Goal: Task Accomplishment & Management: Manage account settings

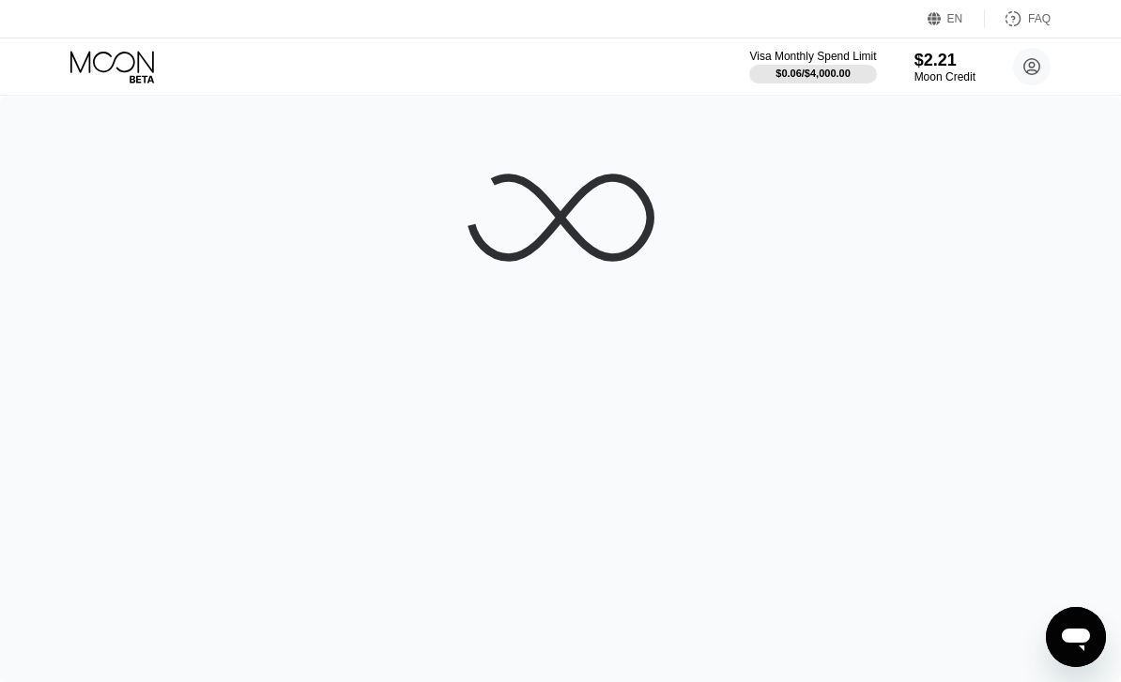
click at [113, 66] on icon at bounding box center [112, 62] width 84 height 22
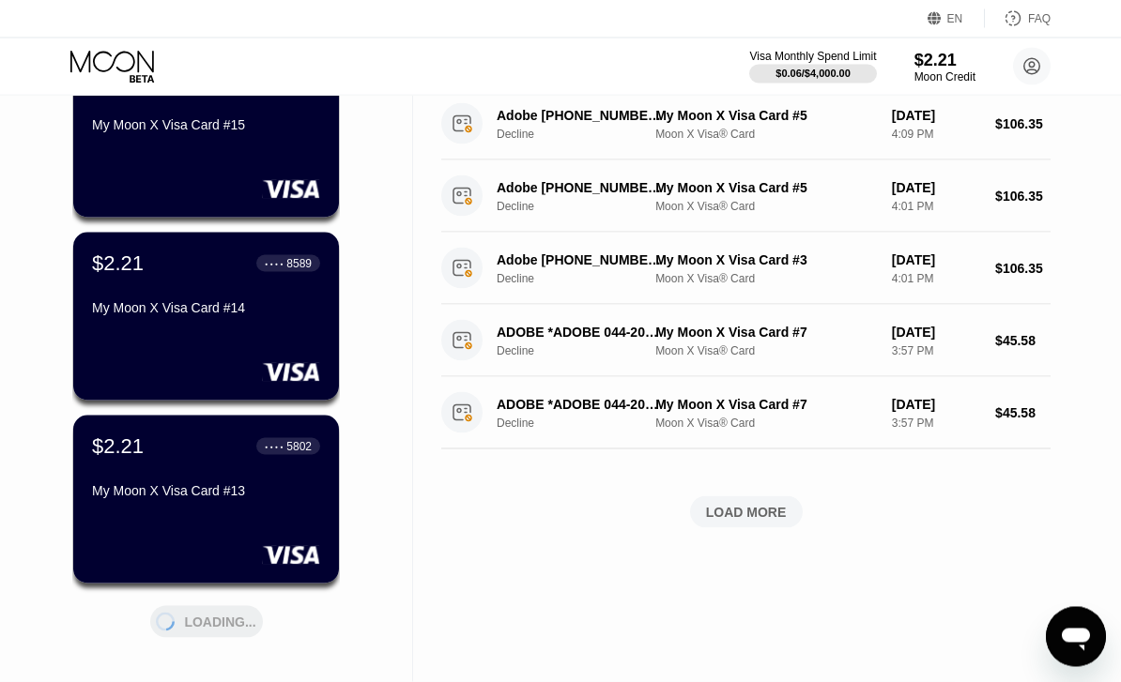
scroll to position [554, 0]
click at [230, 342] on div "$2.21 ● ● ● ● 8589 My Moon X Visa Card #14" at bounding box center [206, 316] width 266 height 168
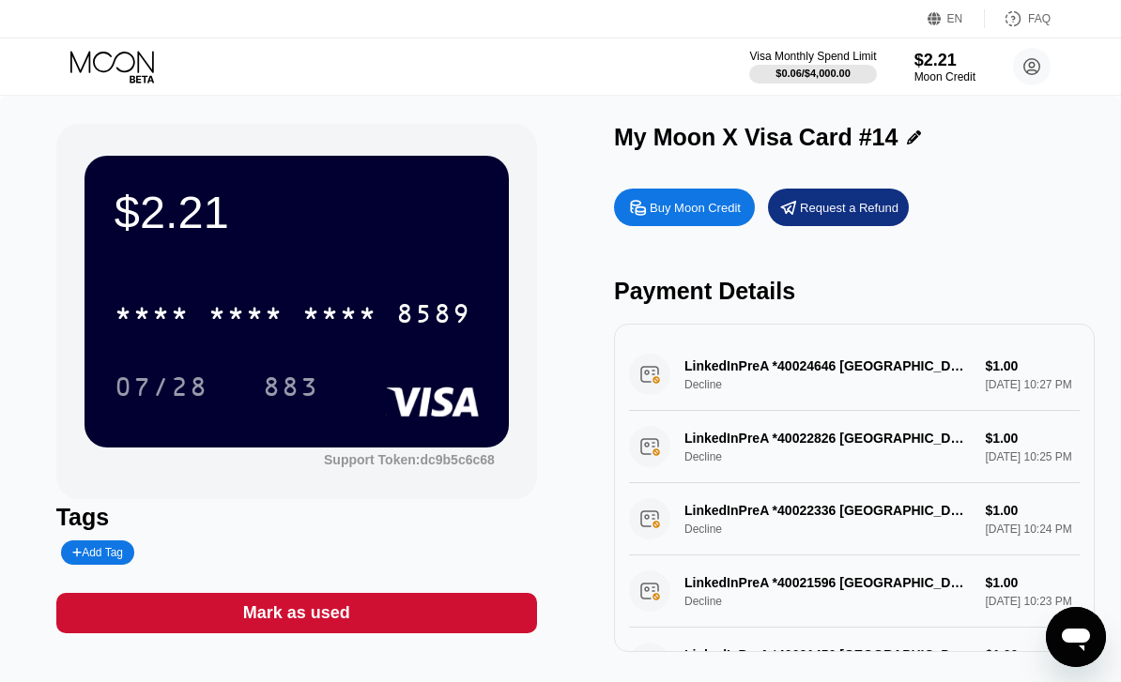
click at [387, 322] on div "* * * * * * * * * * * * 8589" at bounding box center [292, 313] width 379 height 47
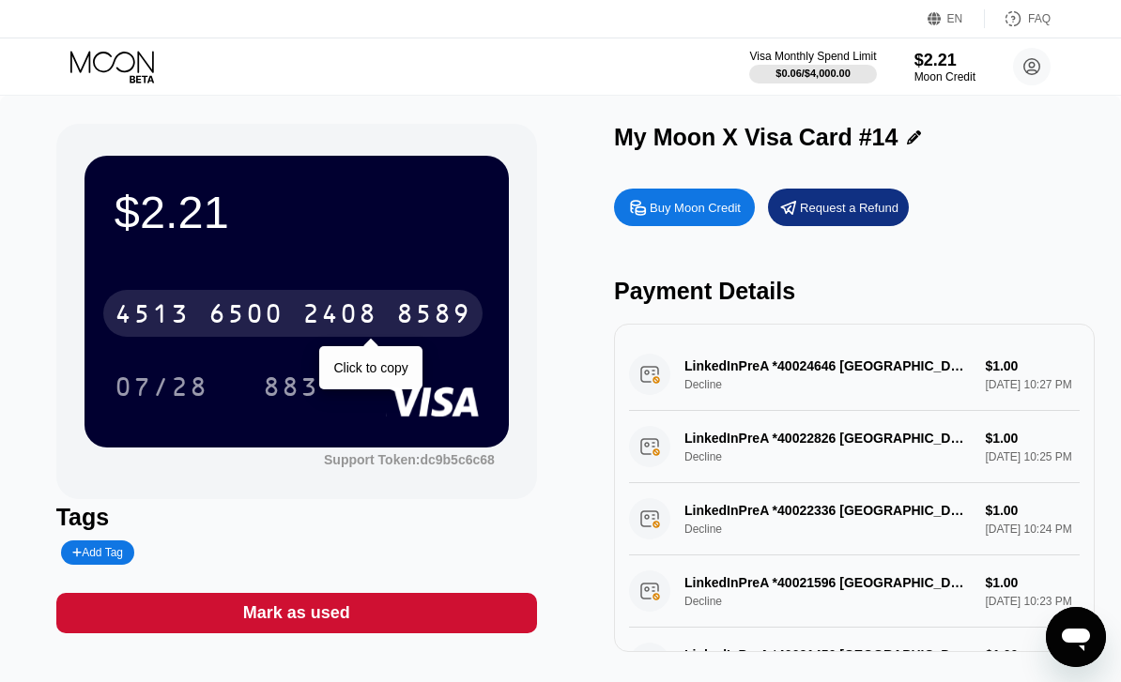
click at [115, 74] on icon at bounding box center [113, 67] width 87 height 33
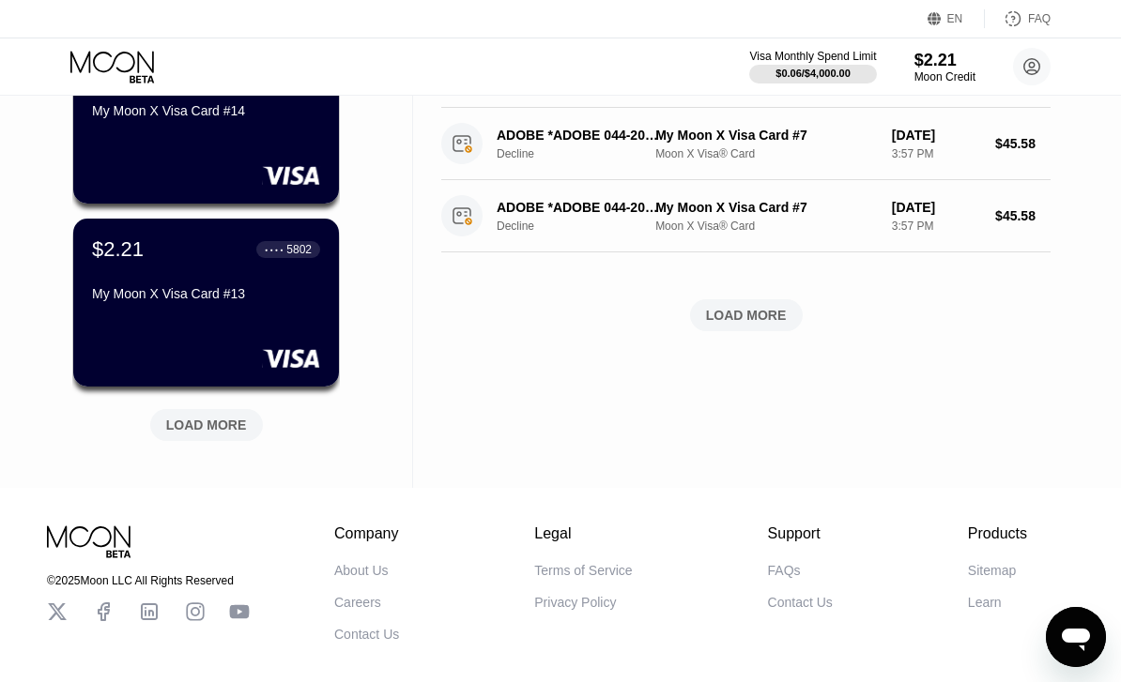
scroll to position [781, 0]
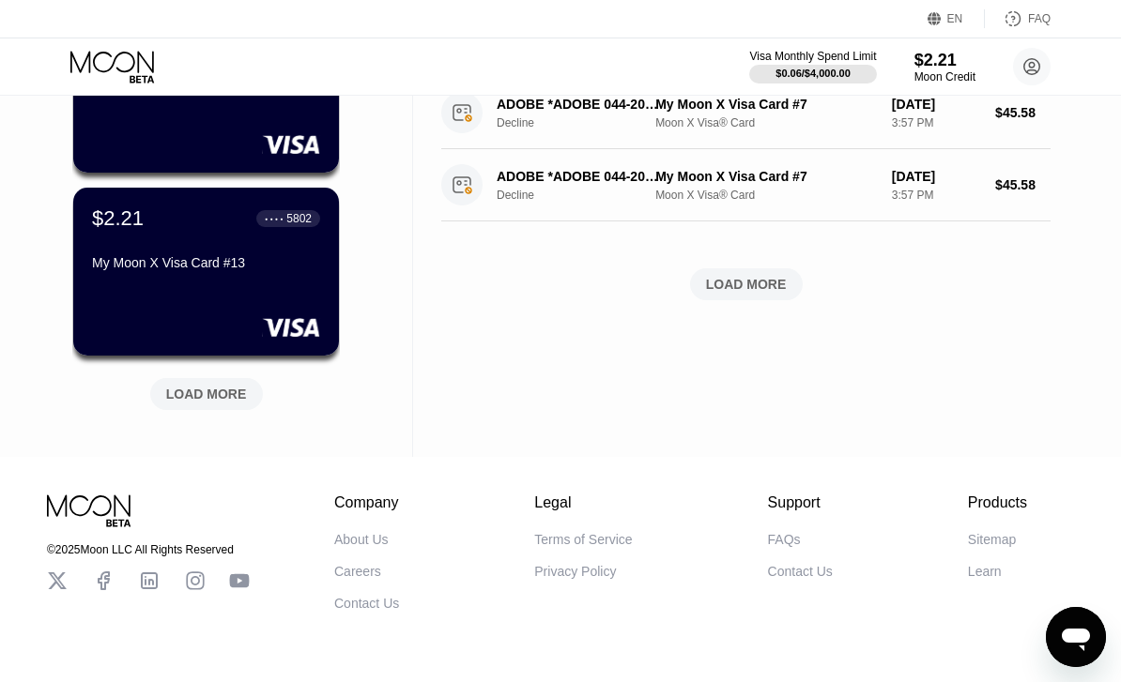
click at [222, 398] on div "LOAD MORE" at bounding box center [206, 394] width 81 height 17
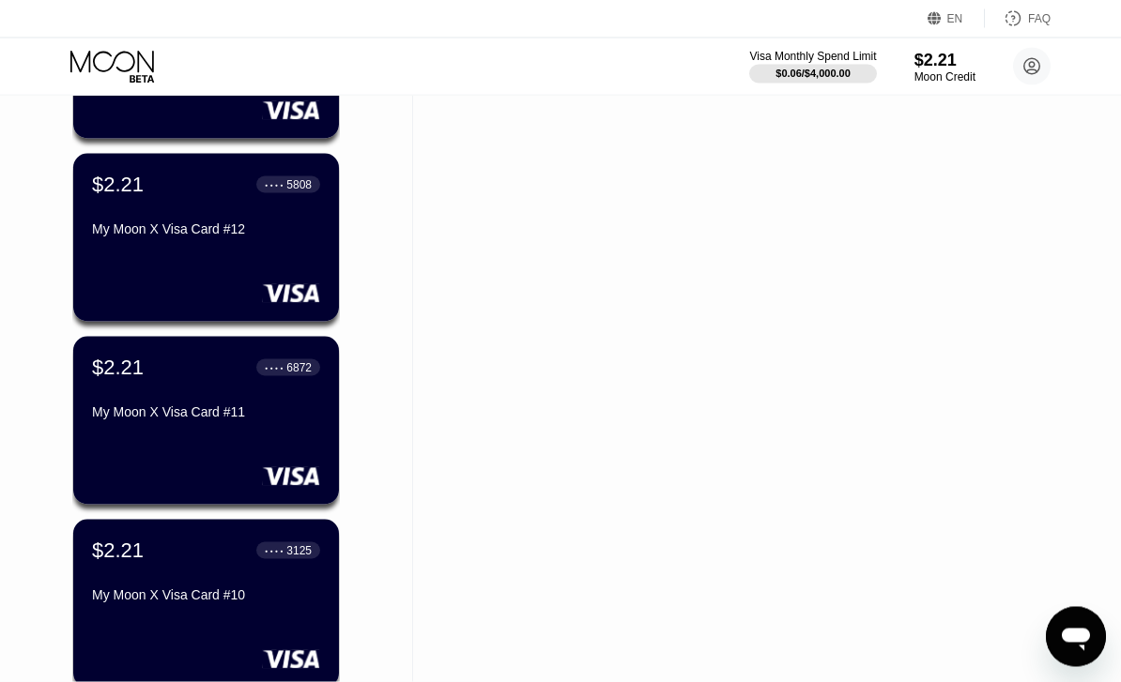
scroll to position [1014, 0]
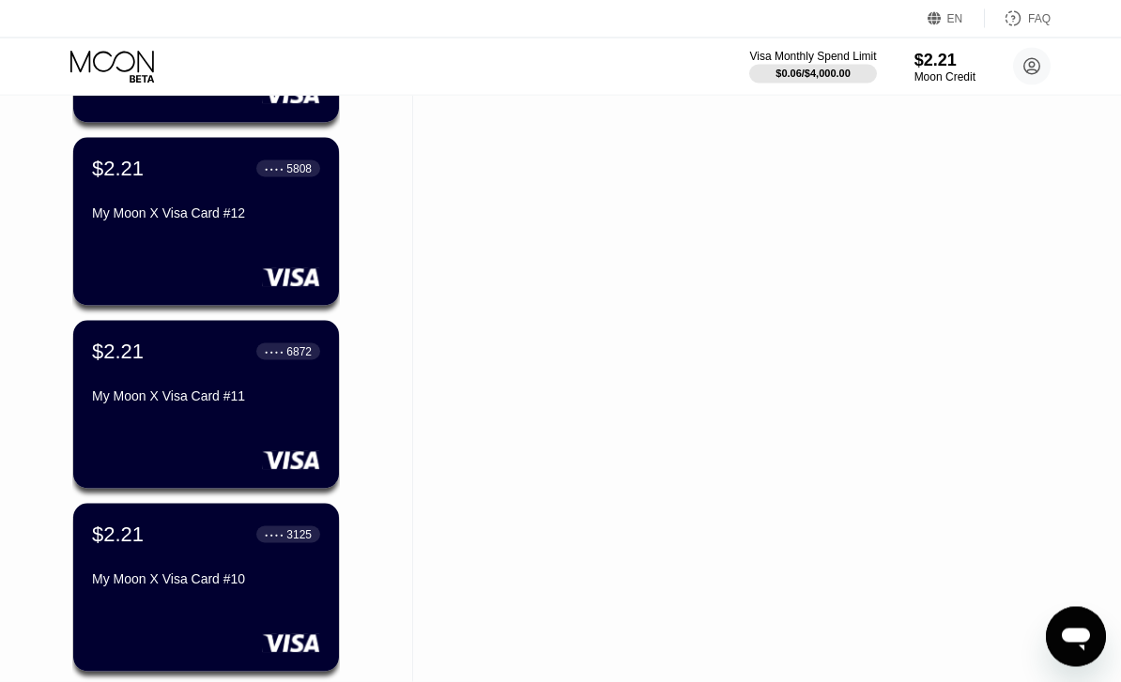
click at [348, 371] on div "Cards New Card Active $2.21 ● ● ● ● 4924 My Moon X Visa Card #17 $2.21 ● ● ● ● …" at bounding box center [206, 110] width 413 height 2057
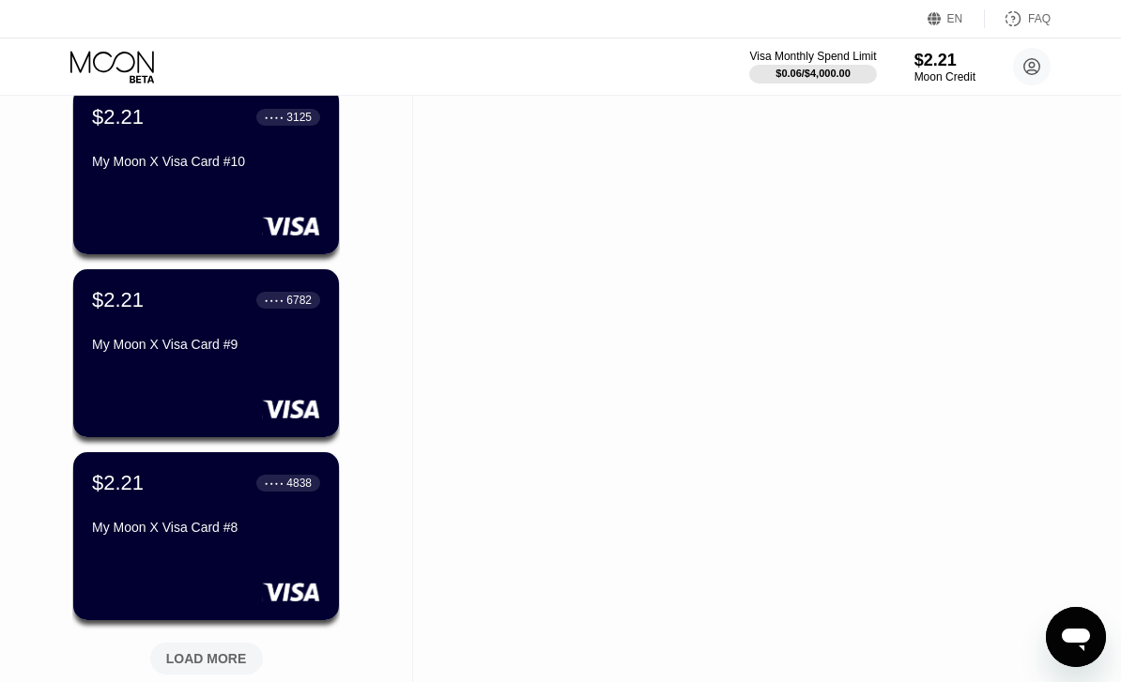
scroll to position [1297, 0]
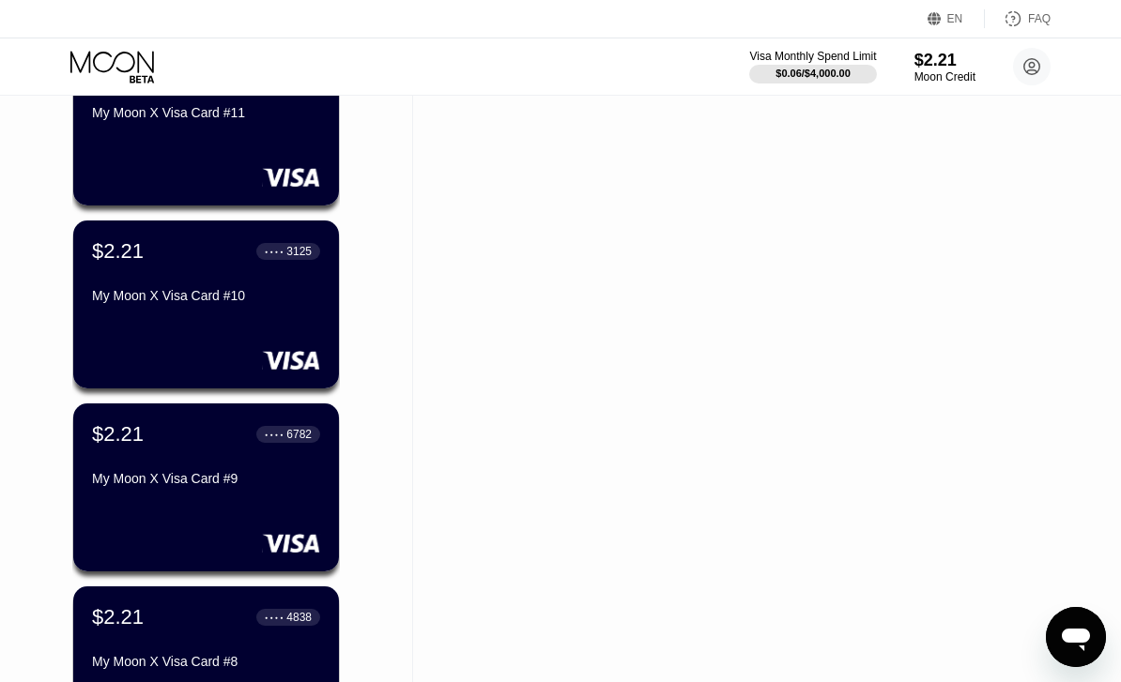
click at [240, 329] on div "$2.21 ● ● ● ● 3125 My Moon X Visa Card #10" at bounding box center [206, 305] width 266 height 168
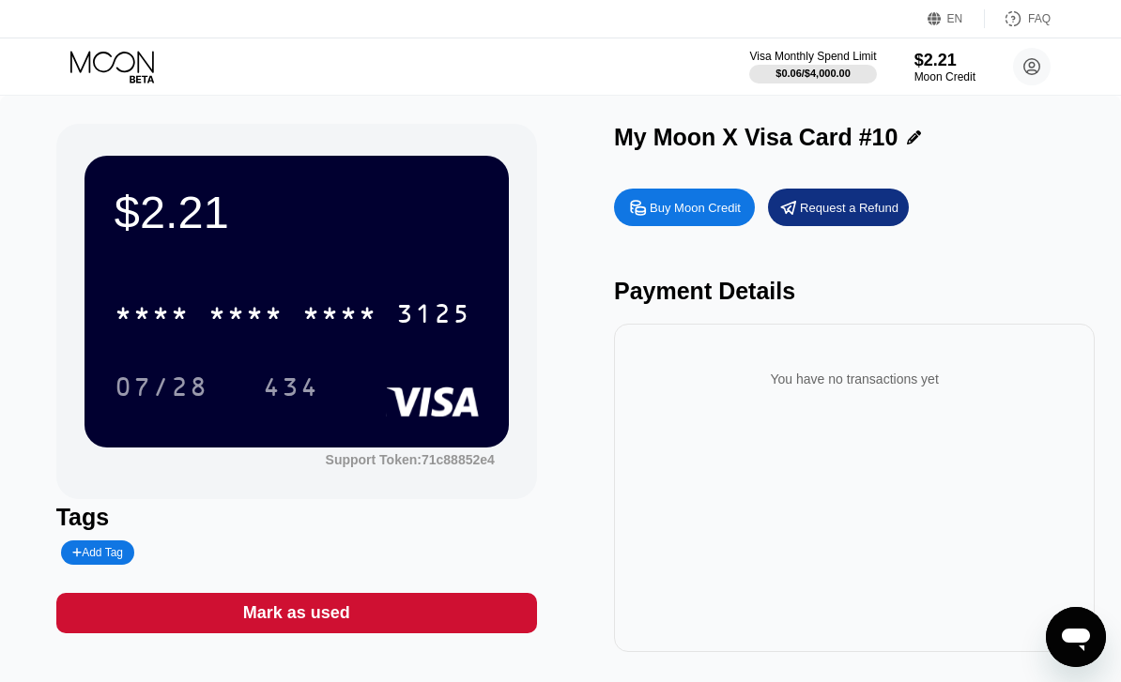
click at [150, 76] on icon at bounding box center [142, 79] width 24 height 8
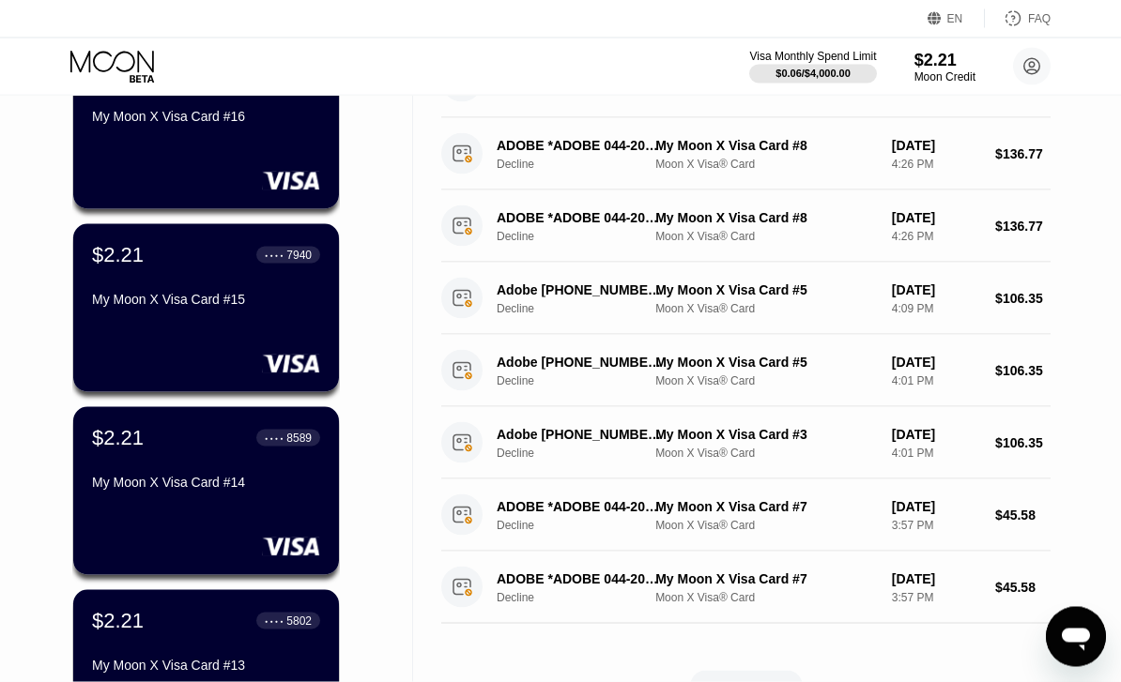
scroll to position [379, 0]
click at [202, 524] on div "$2.21 ● ● ● ● 8589 My Moon X Visa Card #14" at bounding box center [206, 490] width 266 height 168
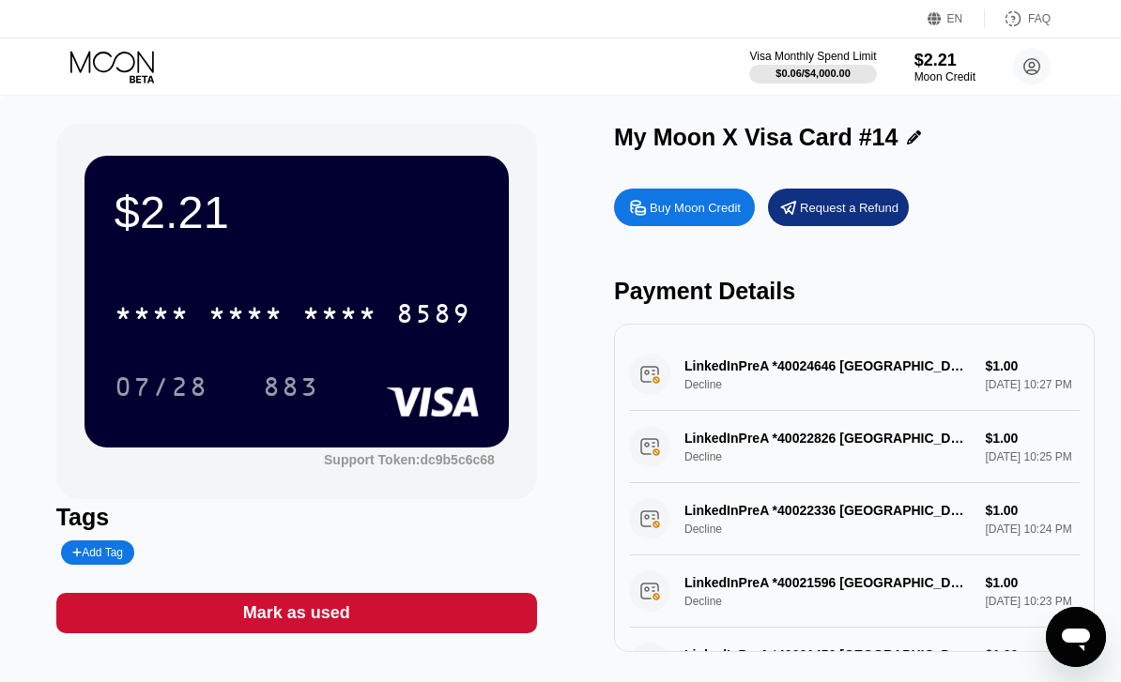
scroll to position [1, 0]
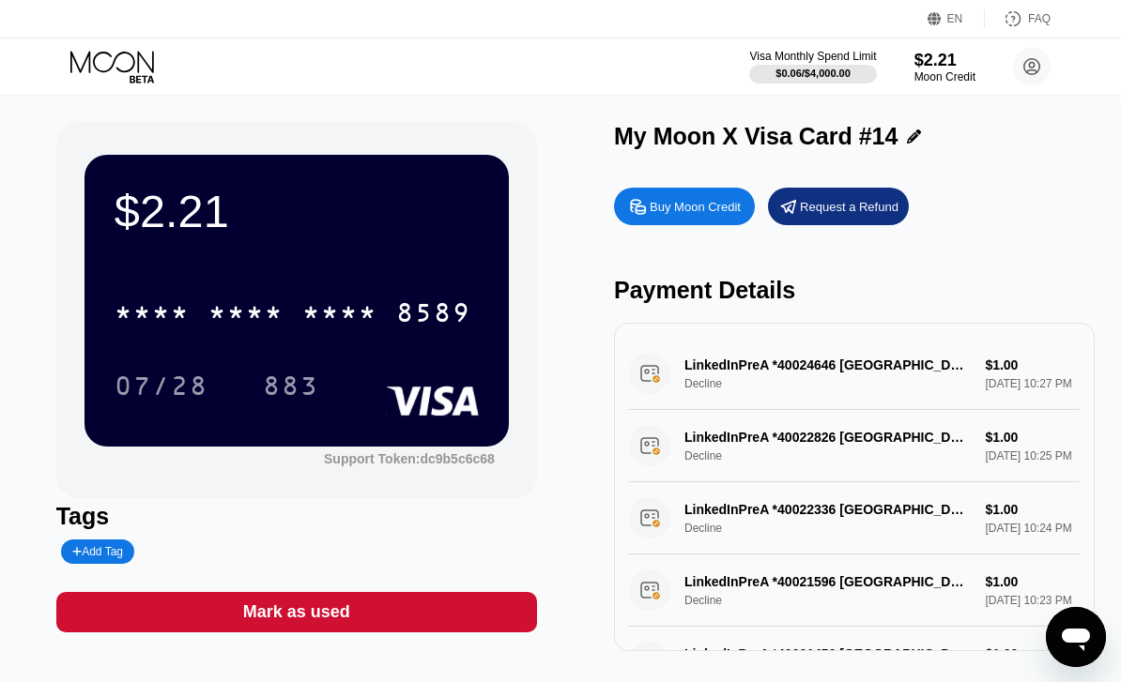
click at [128, 68] on icon at bounding box center [113, 67] width 87 height 33
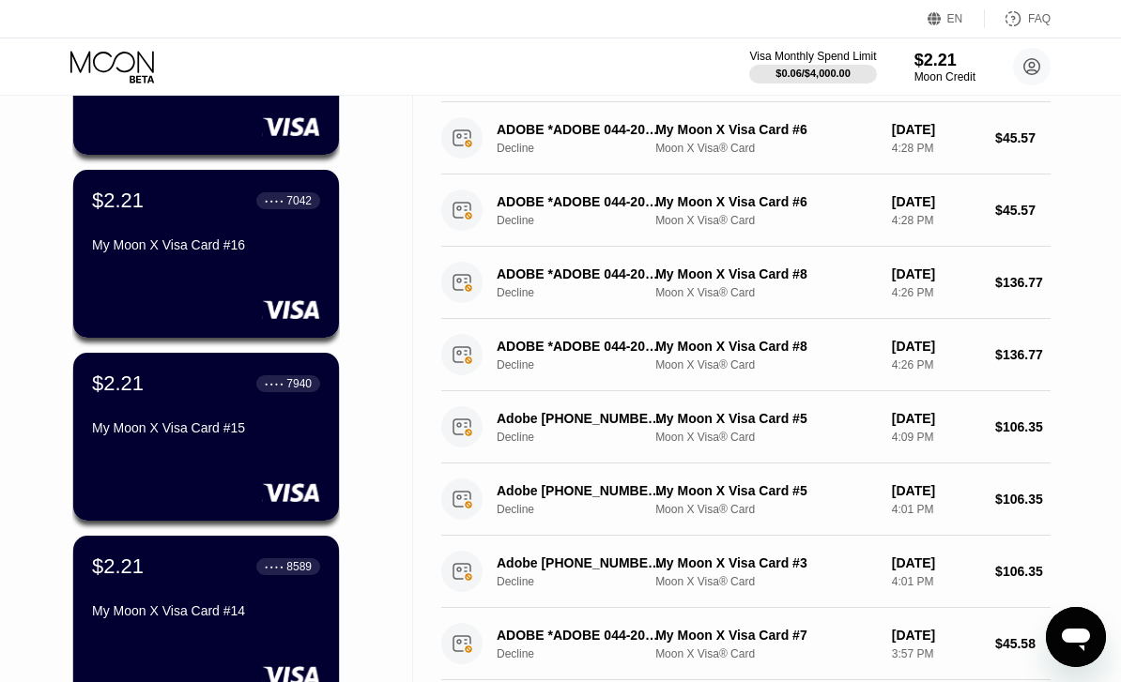
scroll to position [295, 0]
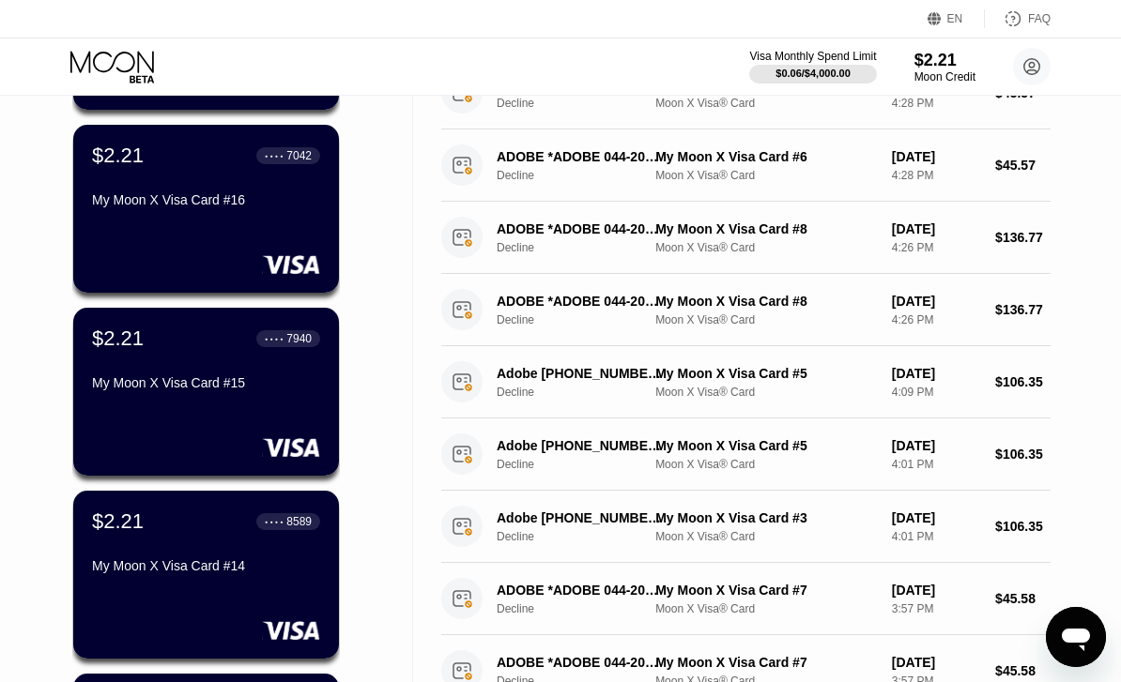
click at [258, 437] on div "$2.21 ● ● ● ● 7940 My Moon X Visa Card #15" at bounding box center [206, 392] width 266 height 168
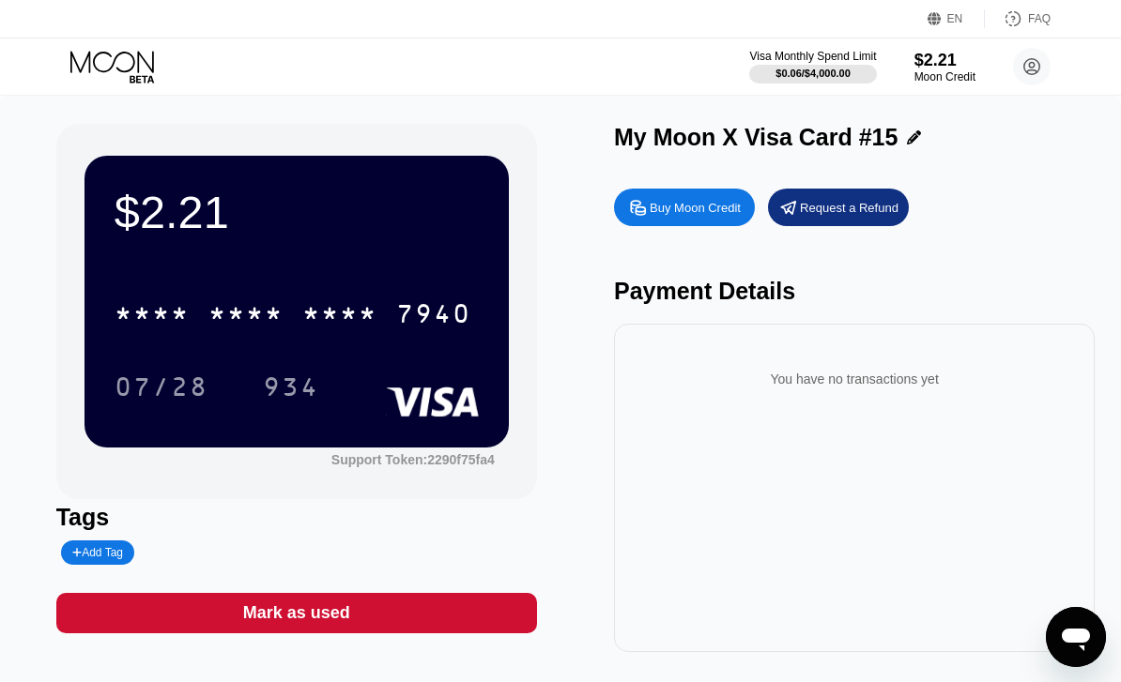
click at [129, 65] on icon at bounding box center [113, 67] width 87 height 33
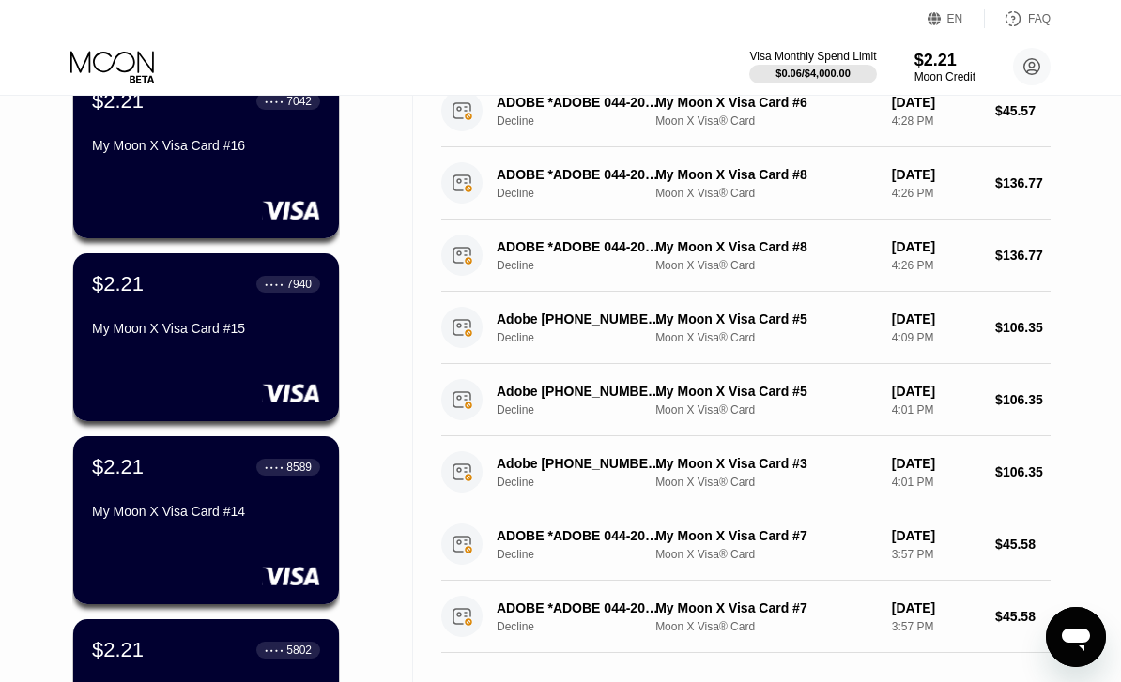
scroll to position [475, 0]
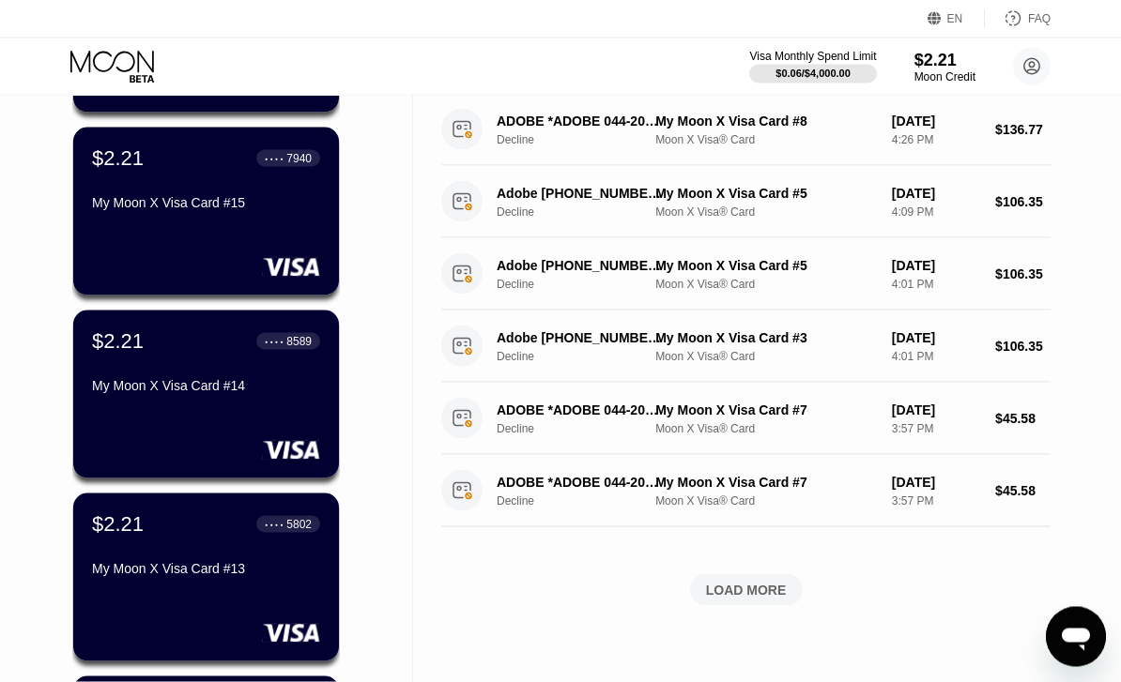
click at [240, 616] on div "$2.21 ● ● ● ● 5802 My Moon X Visa Card #13" at bounding box center [206, 578] width 266 height 168
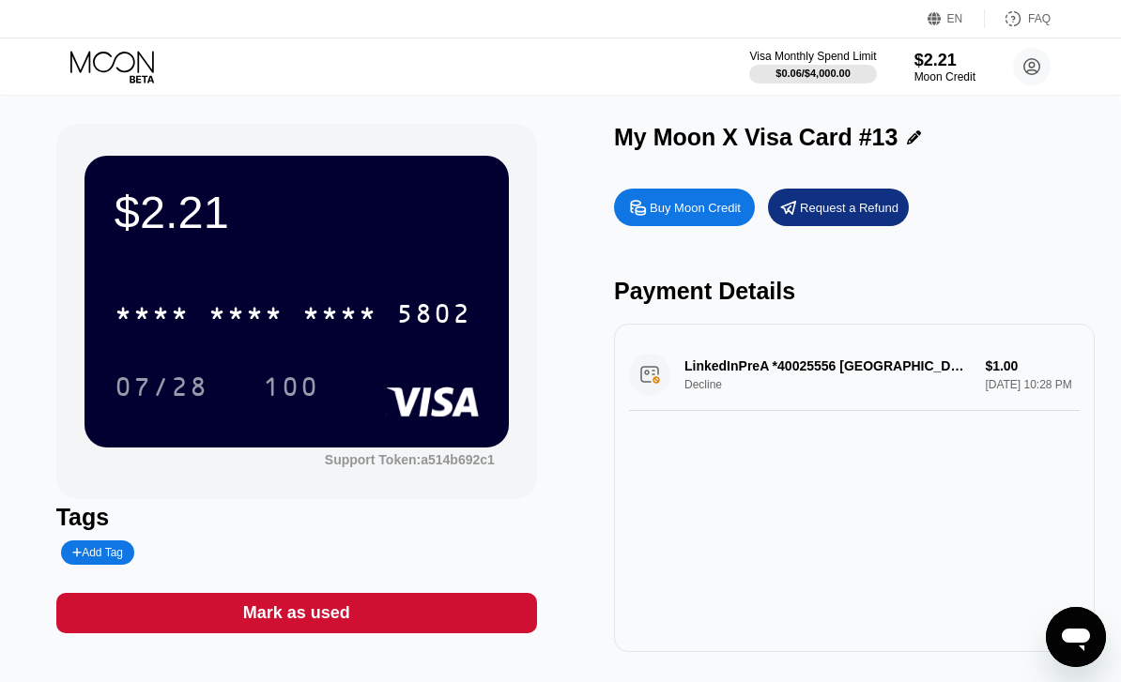
click at [126, 83] on icon at bounding box center [113, 67] width 87 height 33
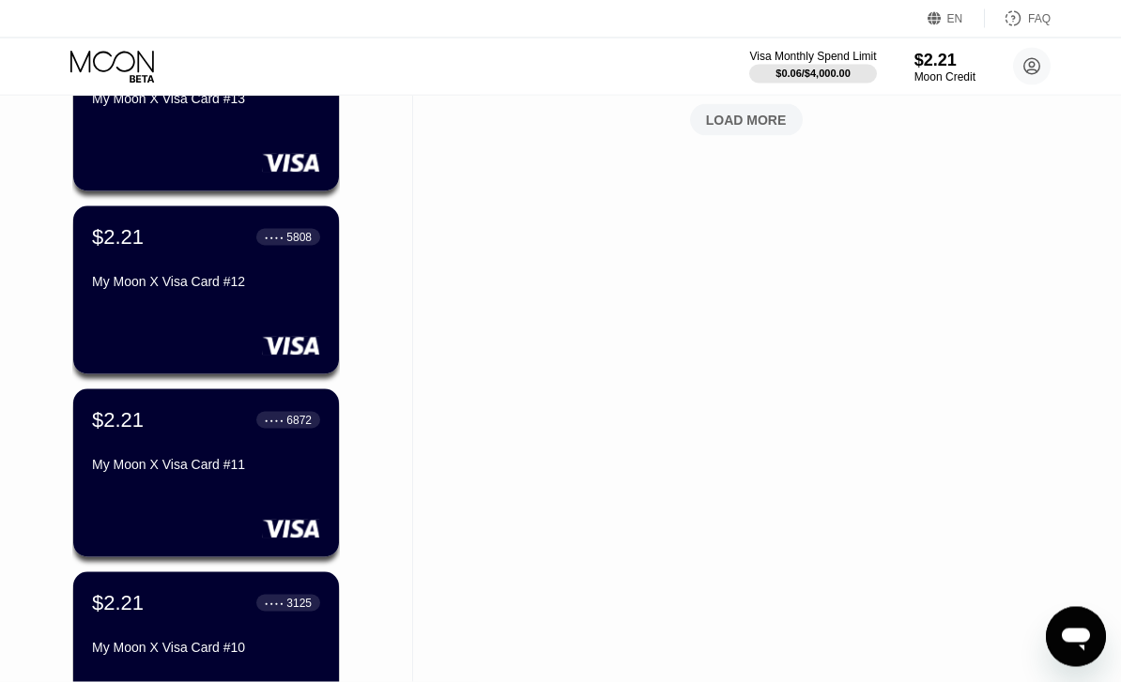
scroll to position [946, 0]
click at [277, 311] on div "$2.21 ● ● ● ● 5808 My Moon X Visa Card #12" at bounding box center [206, 290] width 266 height 168
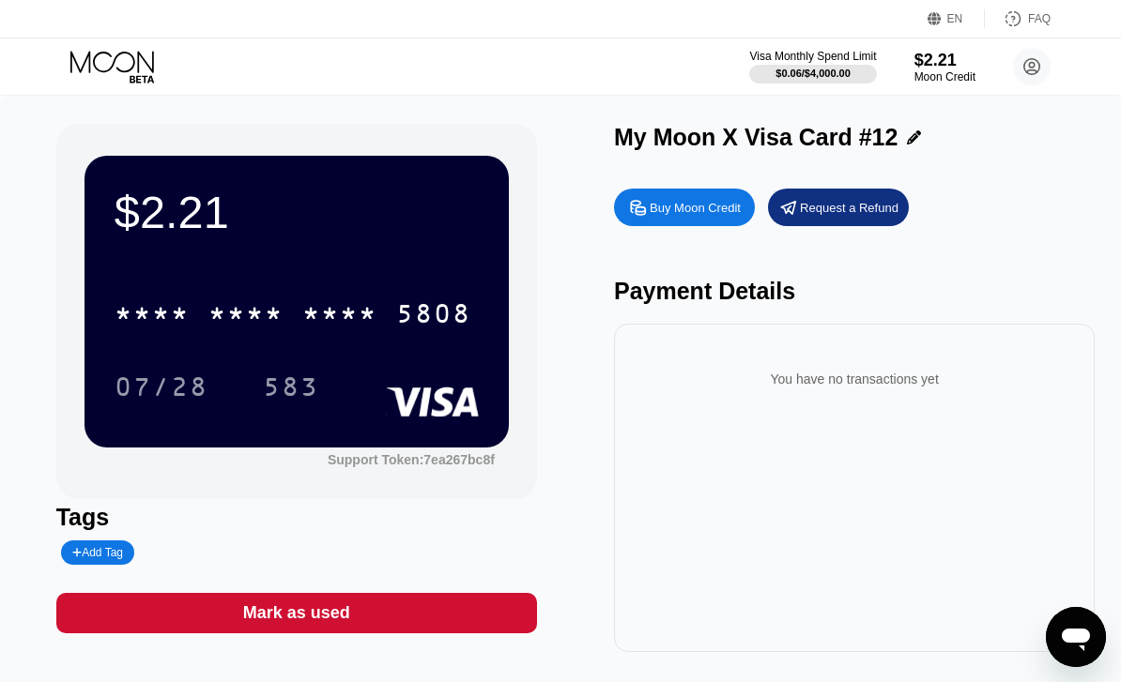
click at [141, 81] on icon at bounding box center [113, 67] width 87 height 33
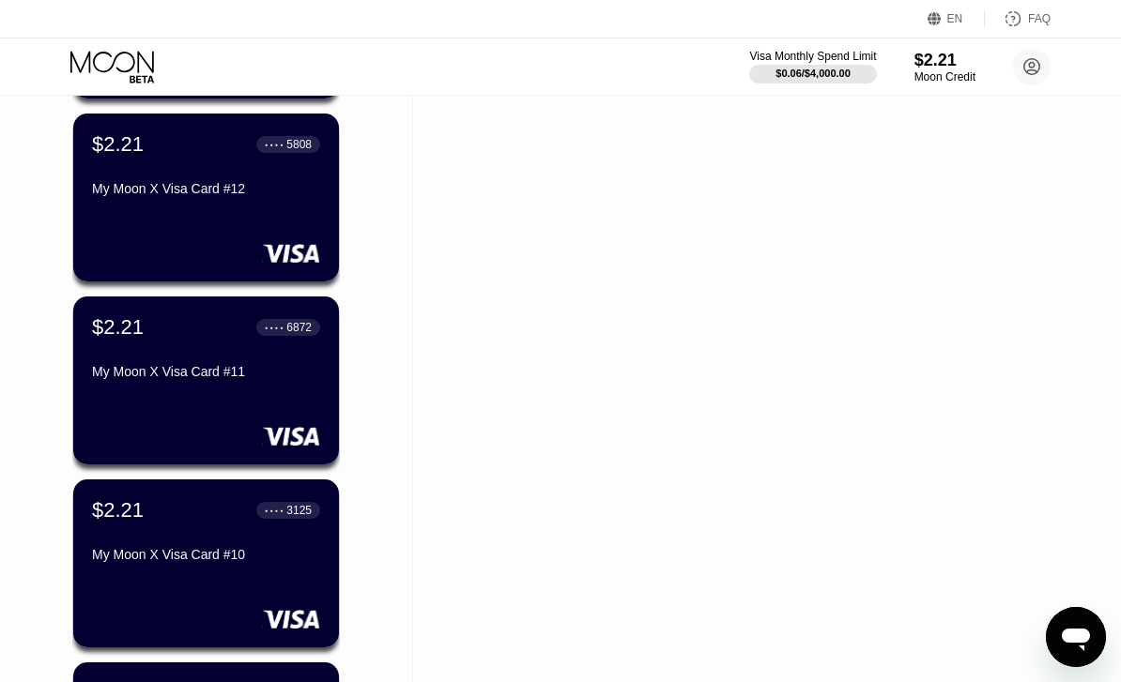
scroll to position [1101, 0]
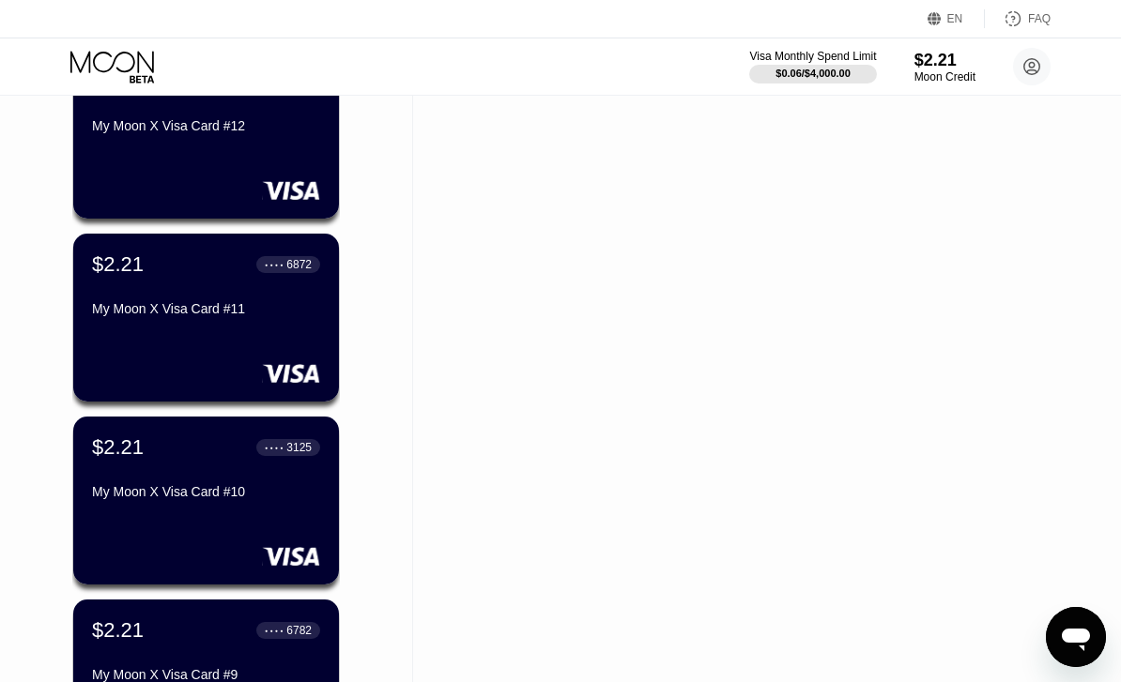
click at [222, 523] on div "$2.21 ● ● ● ● 3125 My Moon X Visa Card #10" at bounding box center [206, 501] width 266 height 168
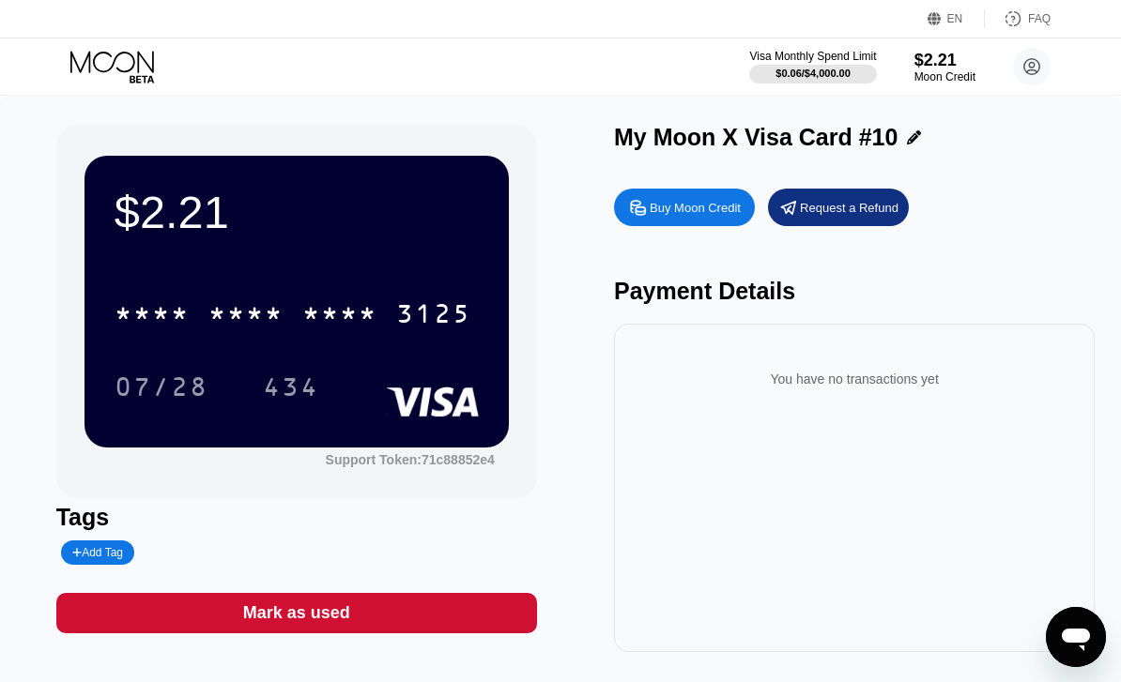
click at [116, 62] on icon at bounding box center [113, 67] width 87 height 33
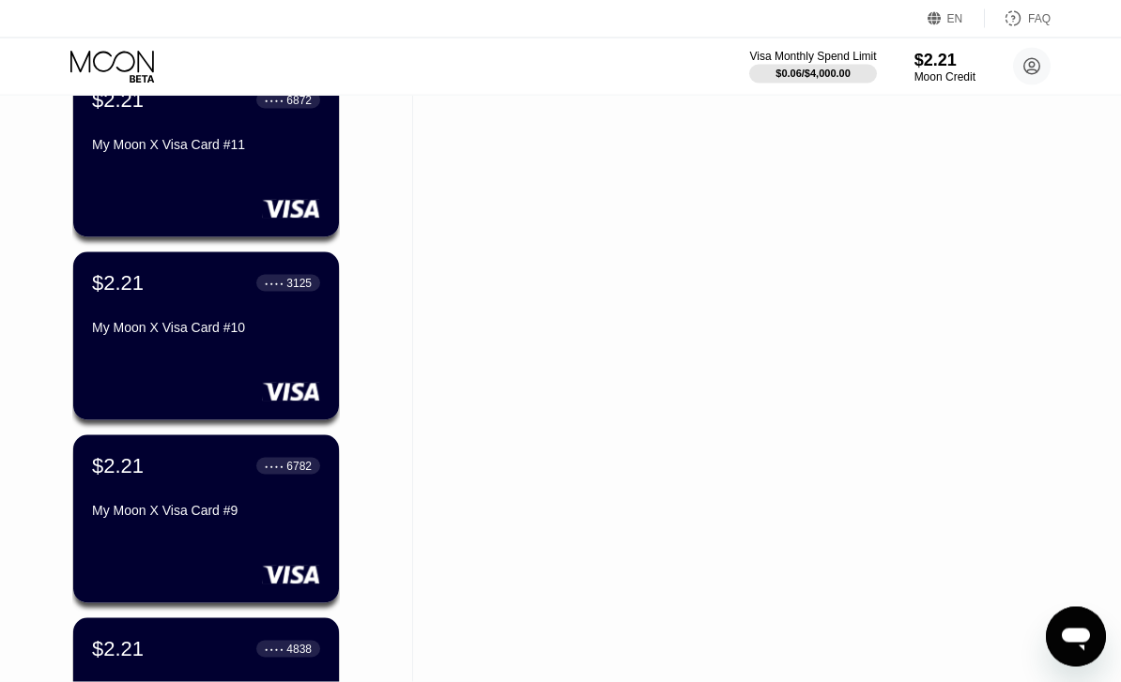
scroll to position [1445, 0]
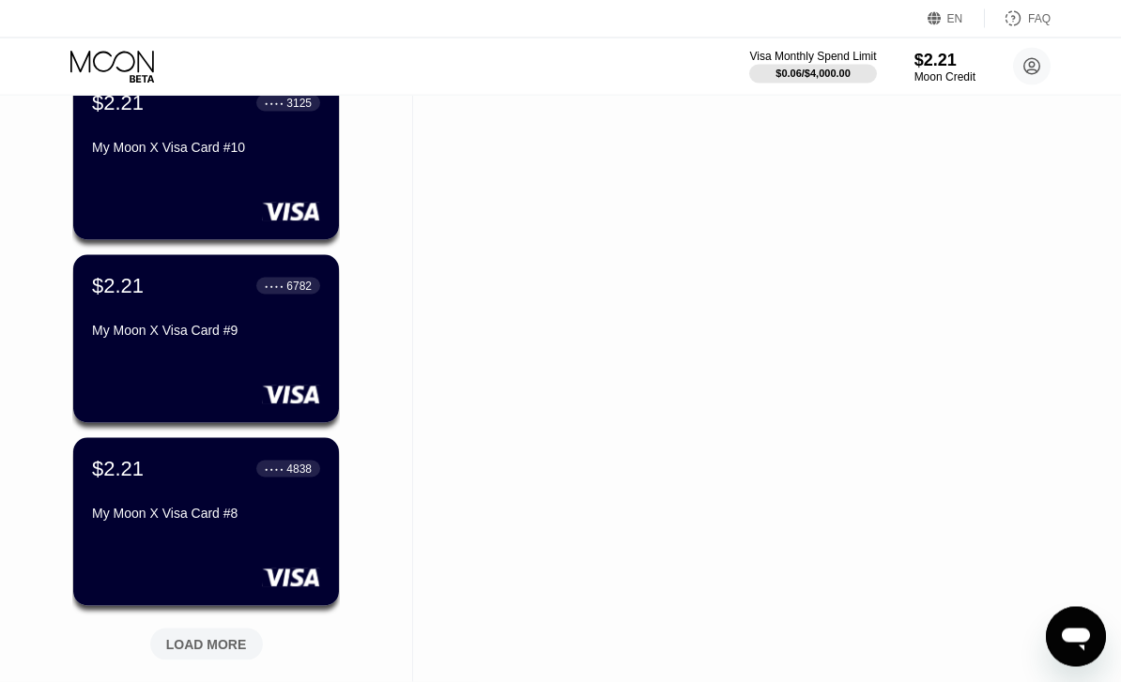
click at [253, 179] on div "$2.21 ● ● ● ● 3125 My Moon X Visa Card #10" at bounding box center [206, 156] width 266 height 168
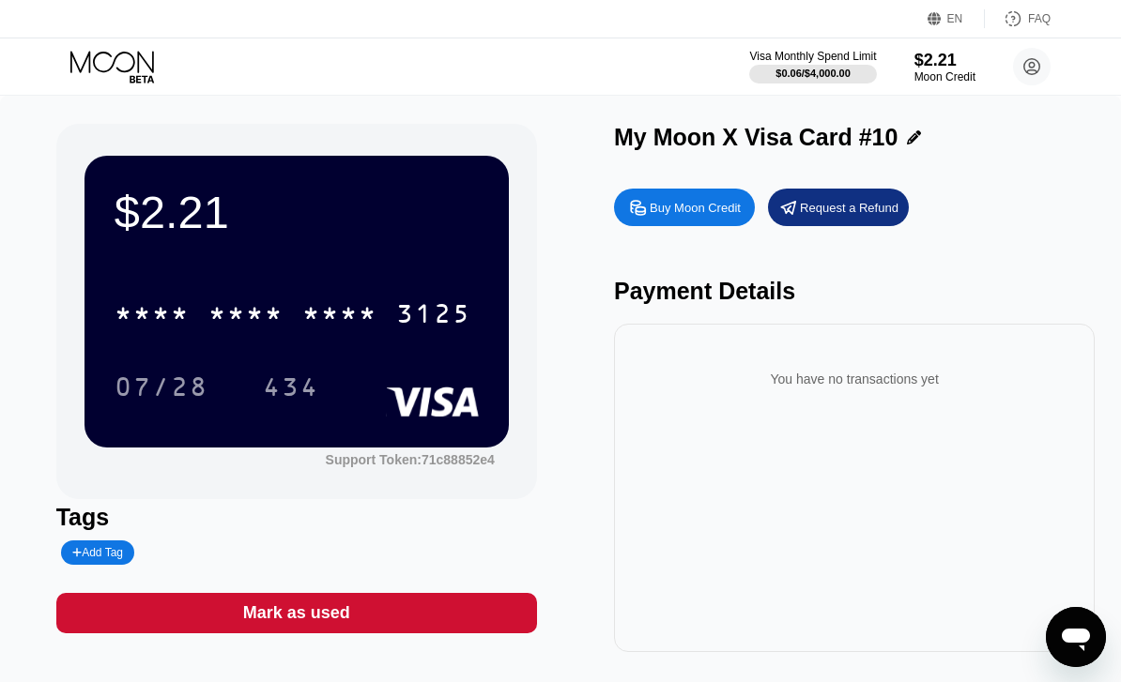
click at [107, 70] on icon at bounding box center [112, 62] width 84 height 22
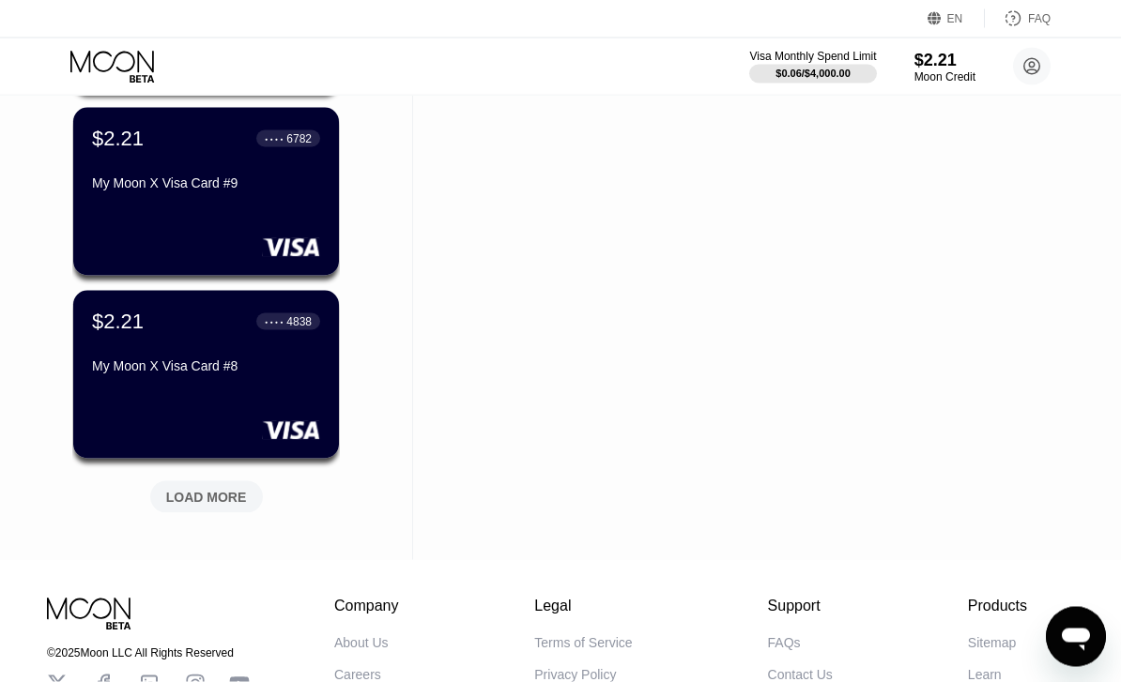
scroll to position [1593, 0]
click at [233, 215] on div "$2.21 ● ● ● ● 6782 My Moon X Visa Card #9" at bounding box center [206, 192] width 266 height 168
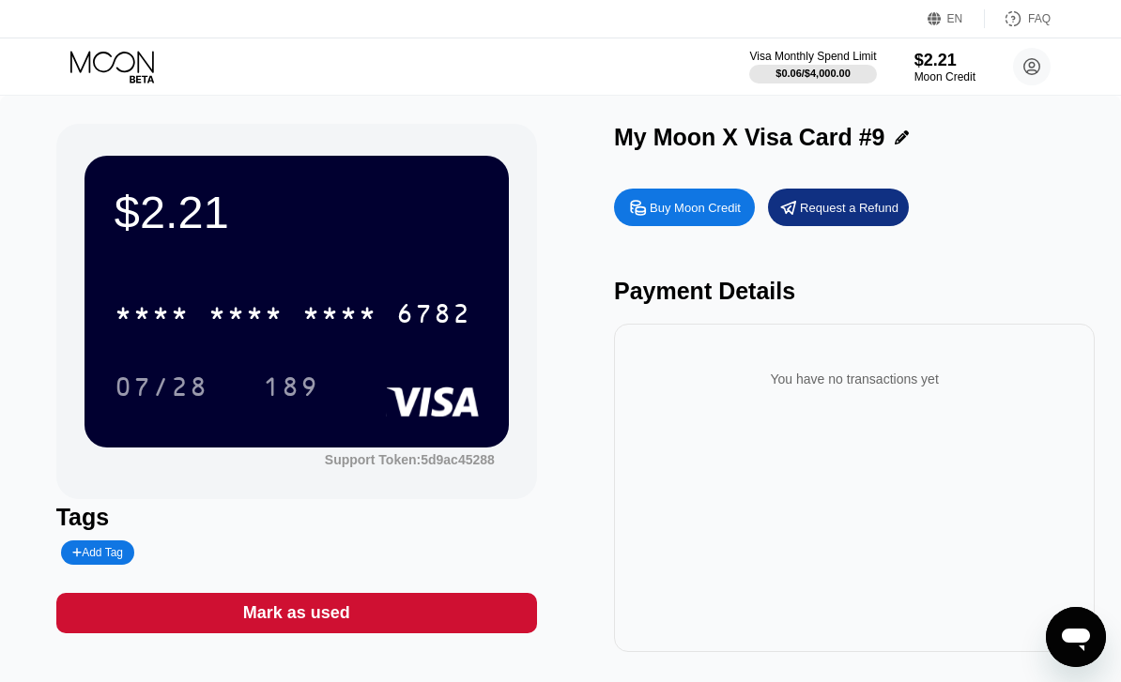
click at [115, 64] on icon at bounding box center [113, 67] width 87 height 33
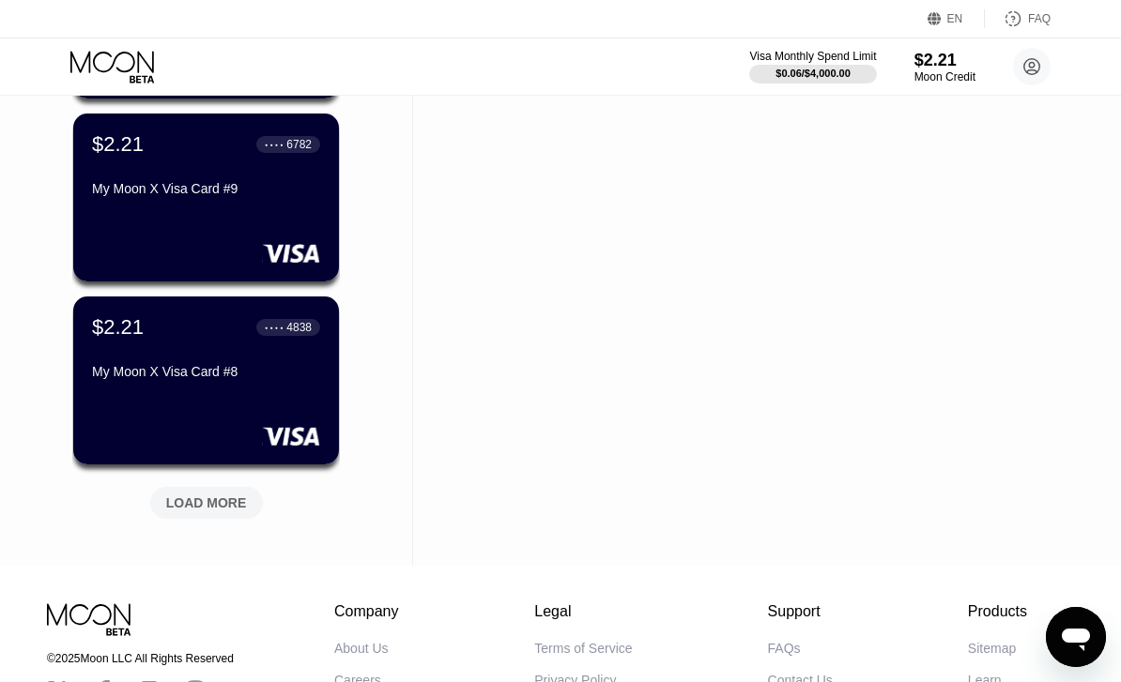
scroll to position [1615, 0]
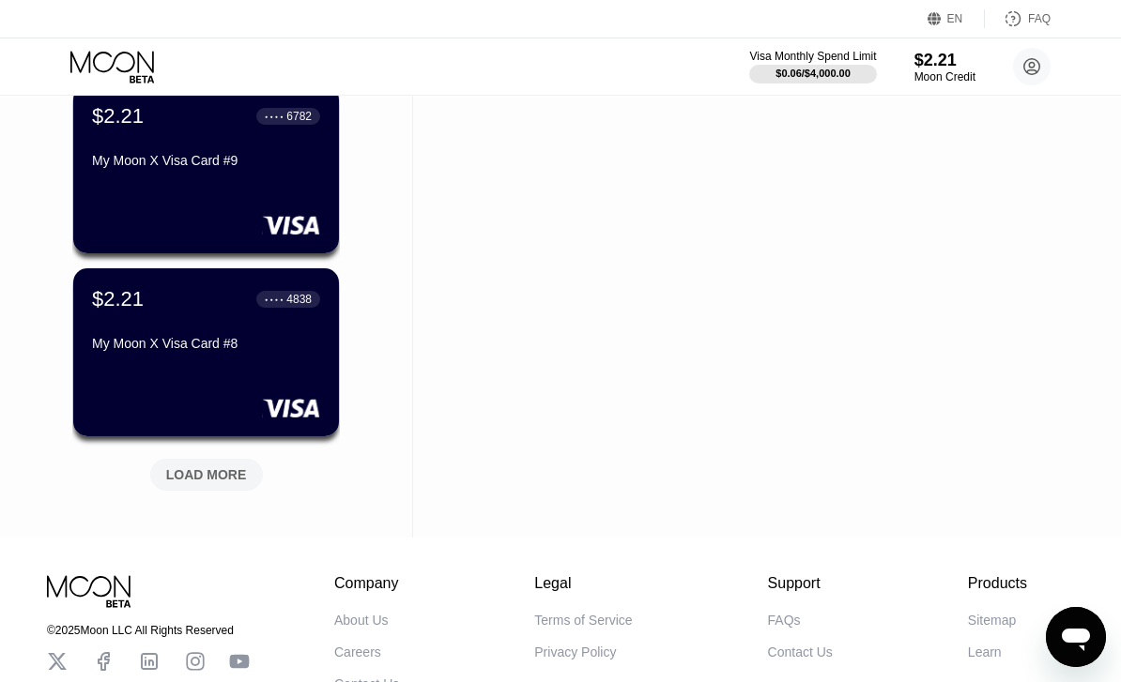
click at [213, 417] on div at bounding box center [206, 408] width 228 height 19
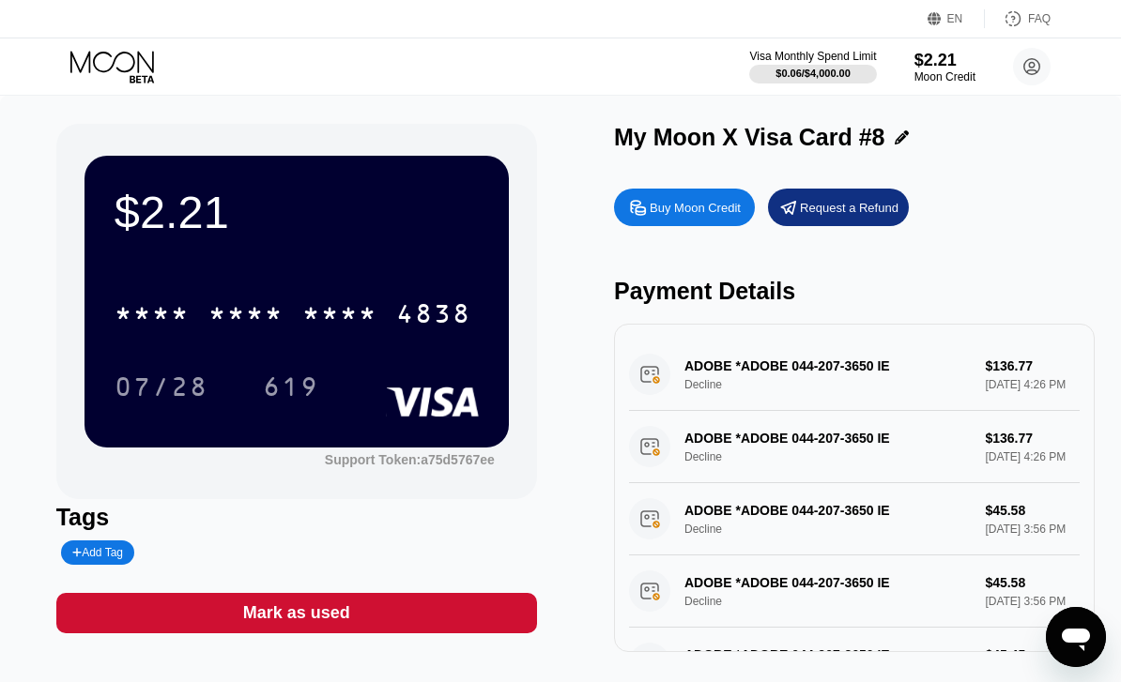
click at [139, 66] on icon at bounding box center [112, 62] width 84 height 22
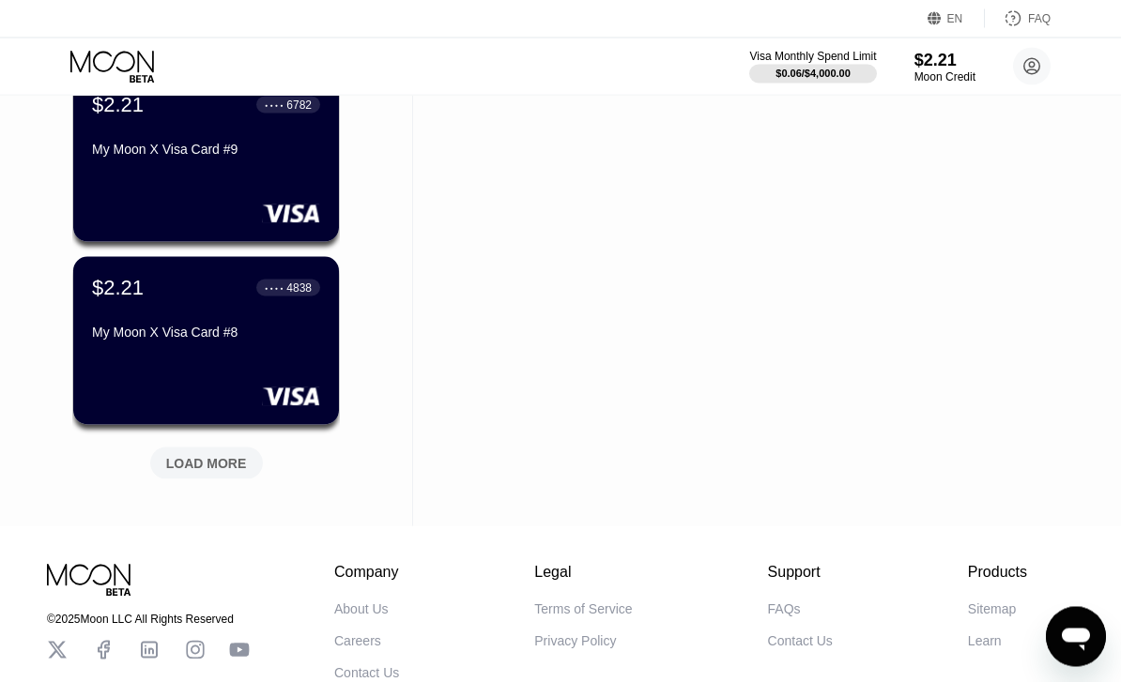
scroll to position [1696, 0]
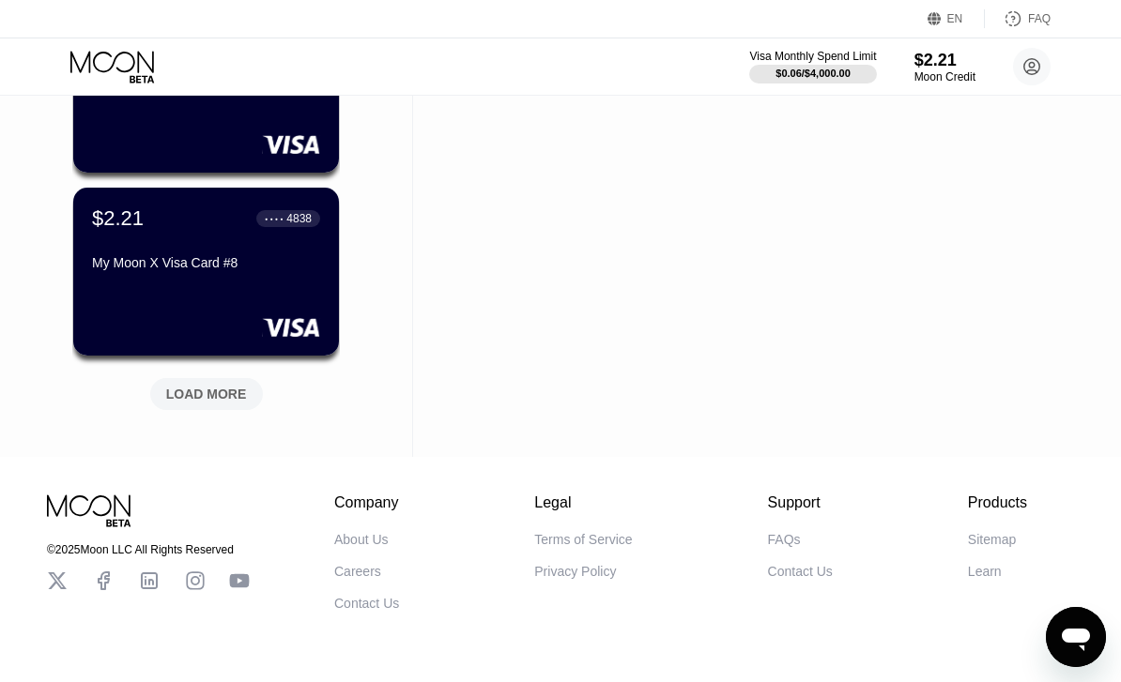
click at [224, 394] on div "LOAD MORE" at bounding box center [206, 394] width 81 height 17
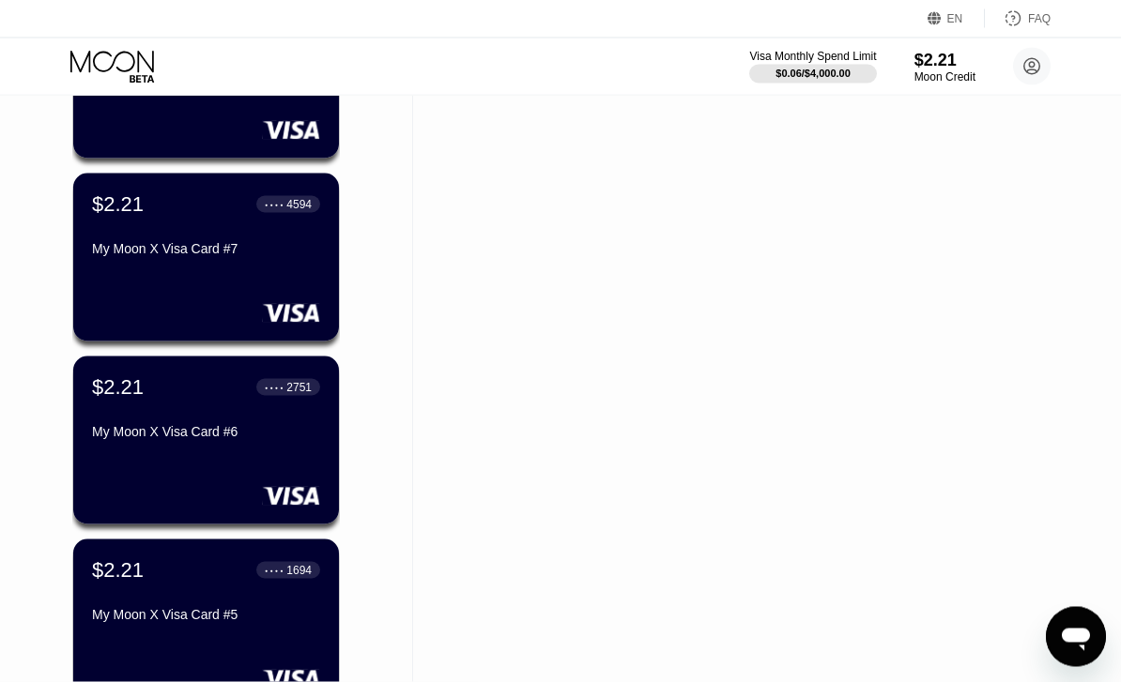
scroll to position [1894, 0]
click at [252, 310] on div at bounding box center [206, 312] width 228 height 19
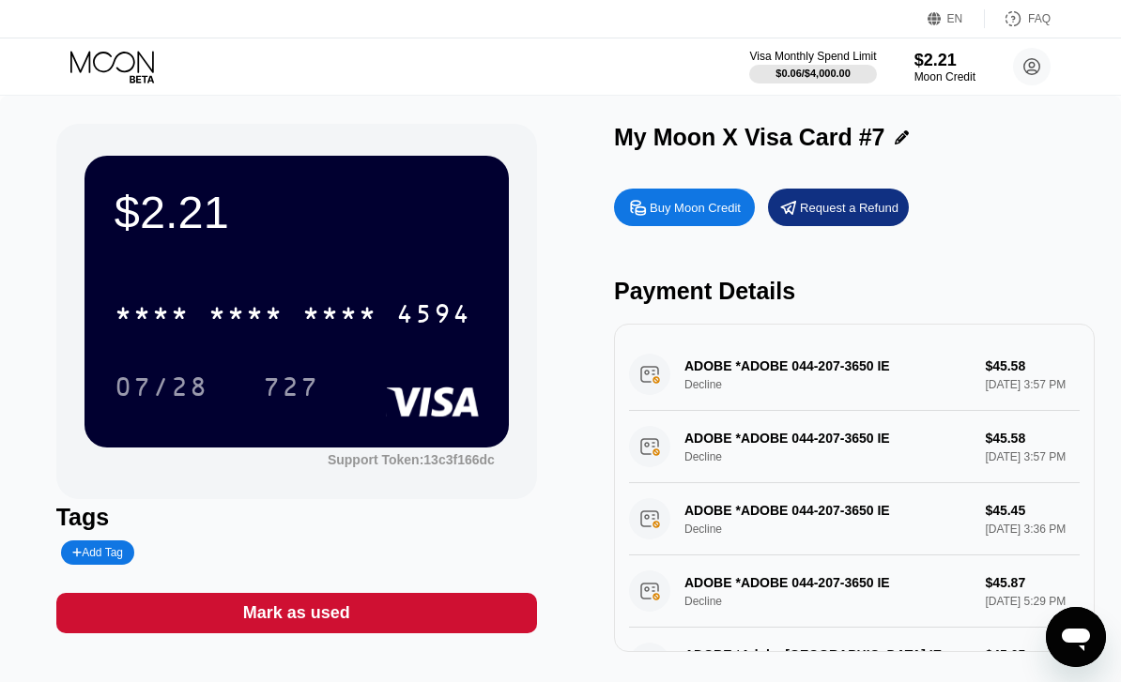
click at [140, 81] on icon at bounding box center [113, 67] width 87 height 33
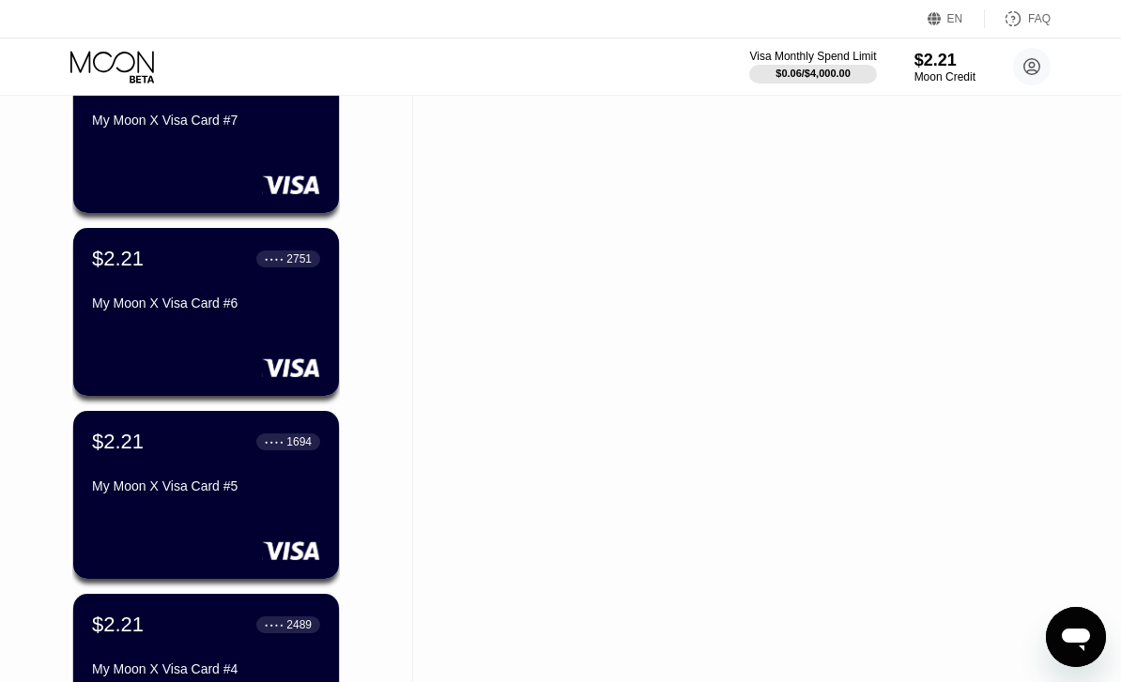
scroll to position [2041, 0]
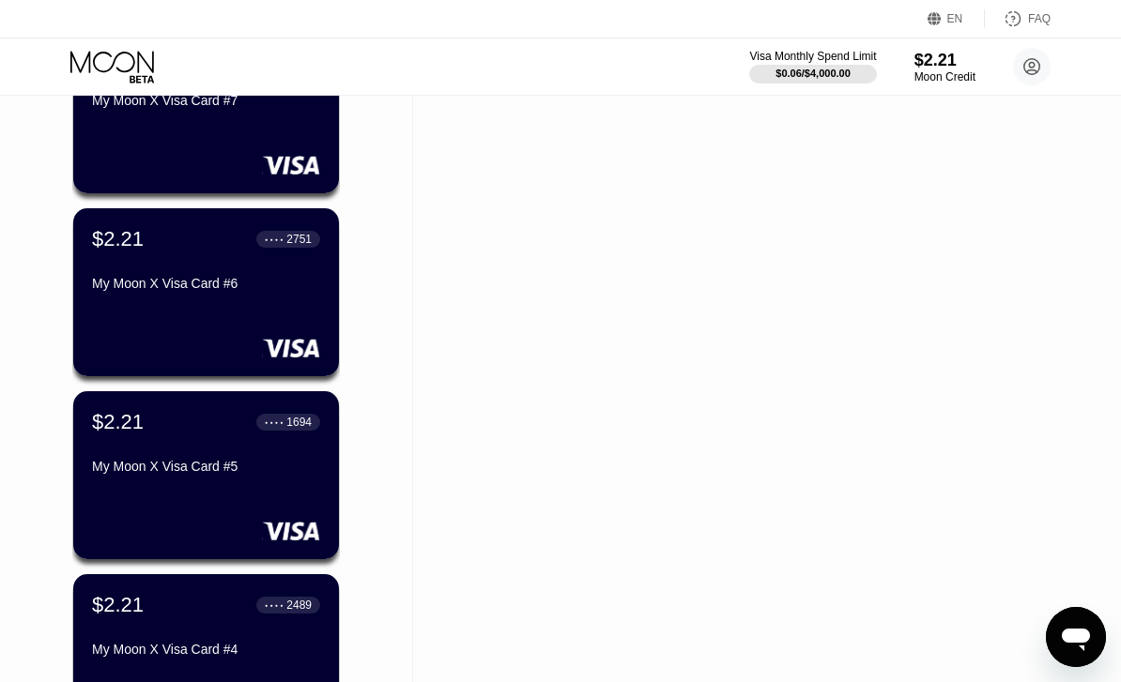
click at [270, 312] on div "$2.21 ● ● ● ● 2751 My Moon X Visa Card #6" at bounding box center [206, 292] width 266 height 168
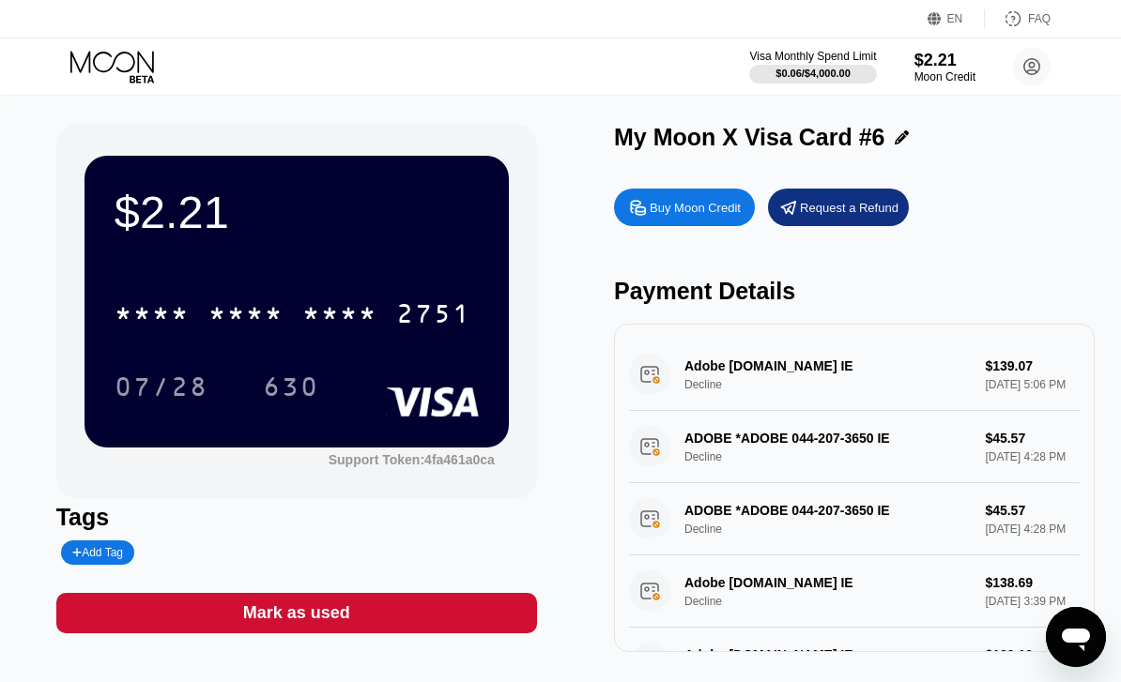
click at [84, 45] on div "Visa Monthly Spend Limit $0.06 / $4,000.00 $2.21 Moon Credit [EMAIL_ADDRESS][DO…" at bounding box center [560, 66] width 1121 height 56
click at [128, 64] on icon at bounding box center [113, 67] width 87 height 33
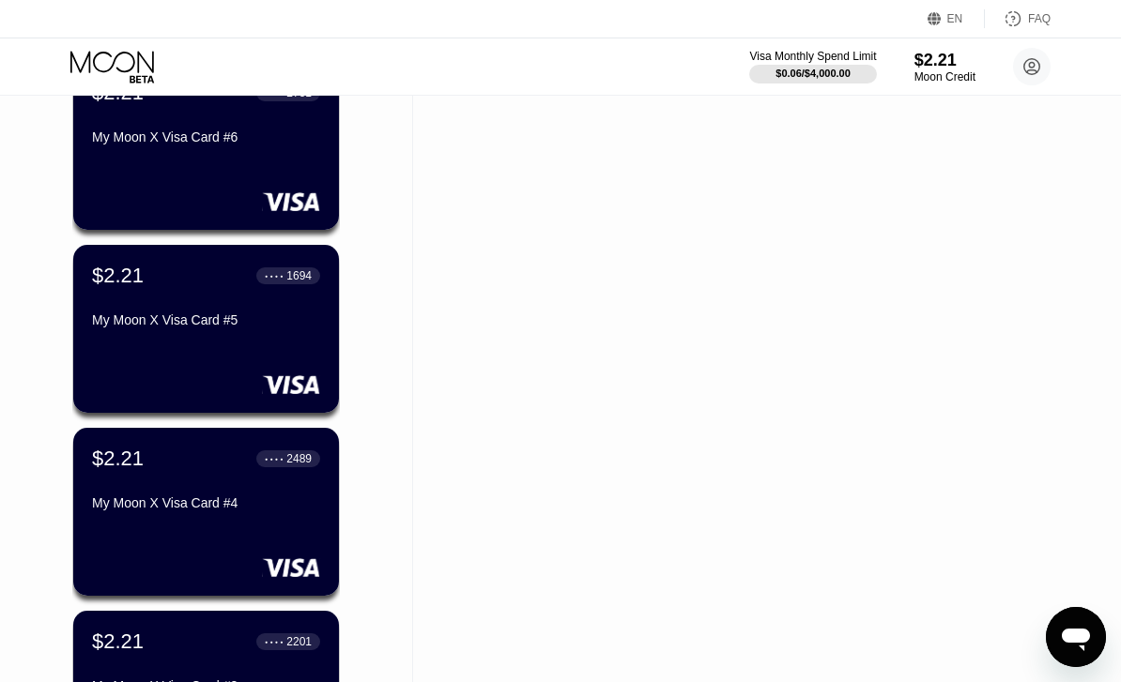
scroll to position [2186, 0]
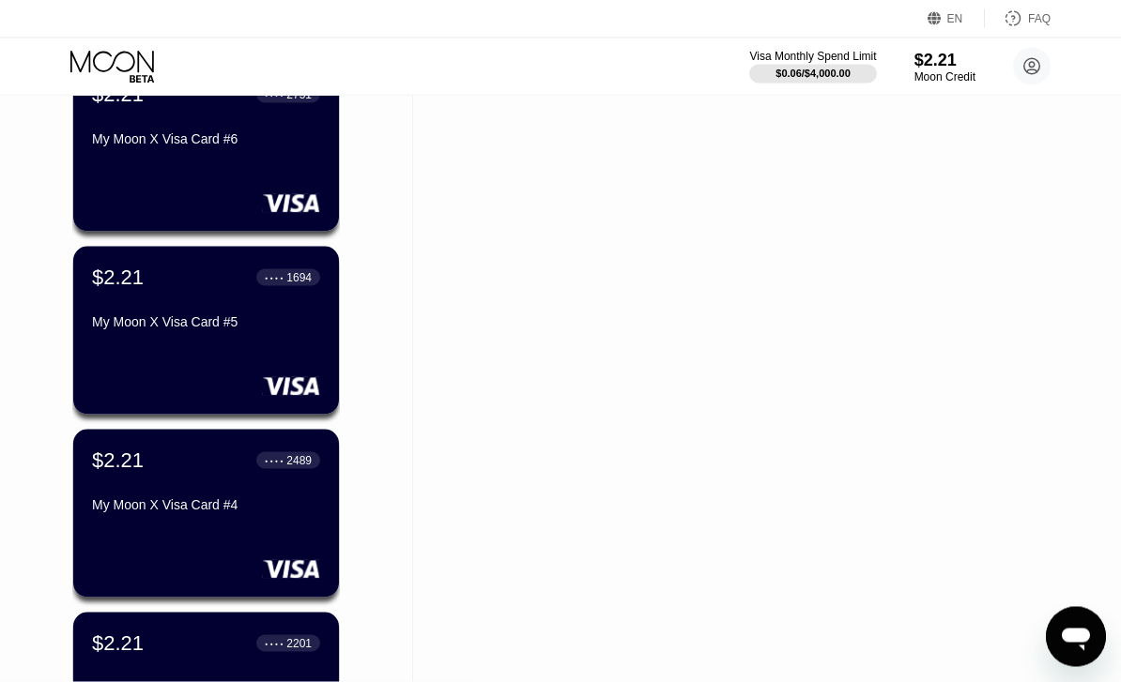
click at [259, 316] on div "My Moon X Visa Card #5" at bounding box center [206, 321] width 228 height 15
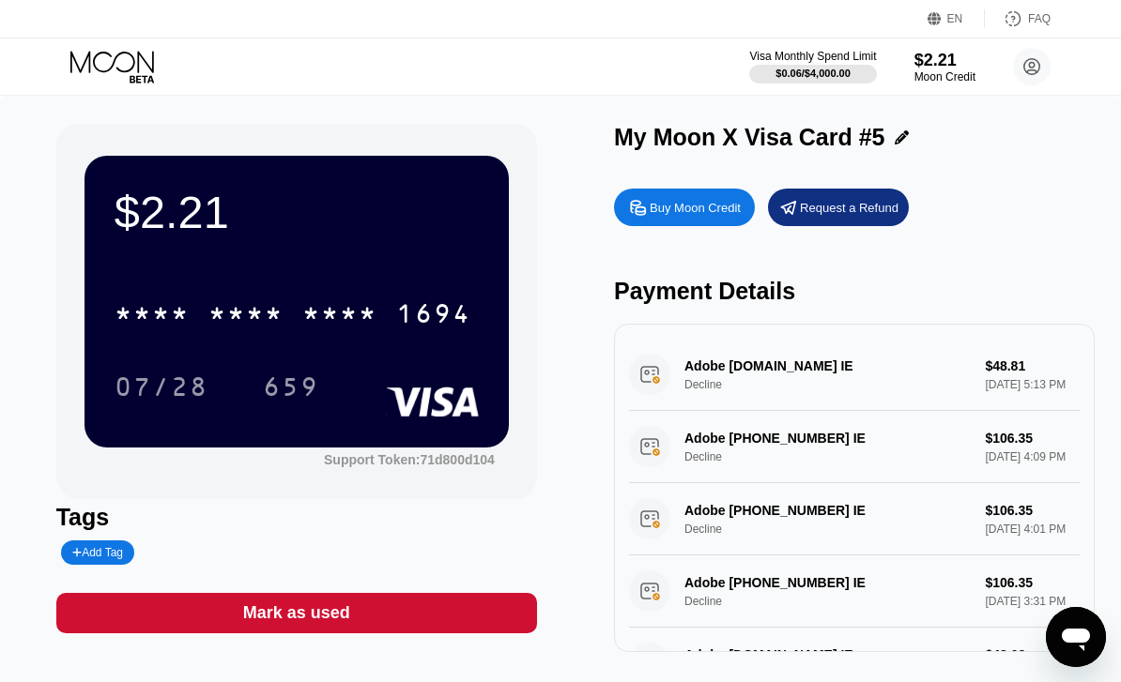
click at [371, 322] on div "* * * *" at bounding box center [339, 316] width 75 height 30
